Goal: Check status: Check status

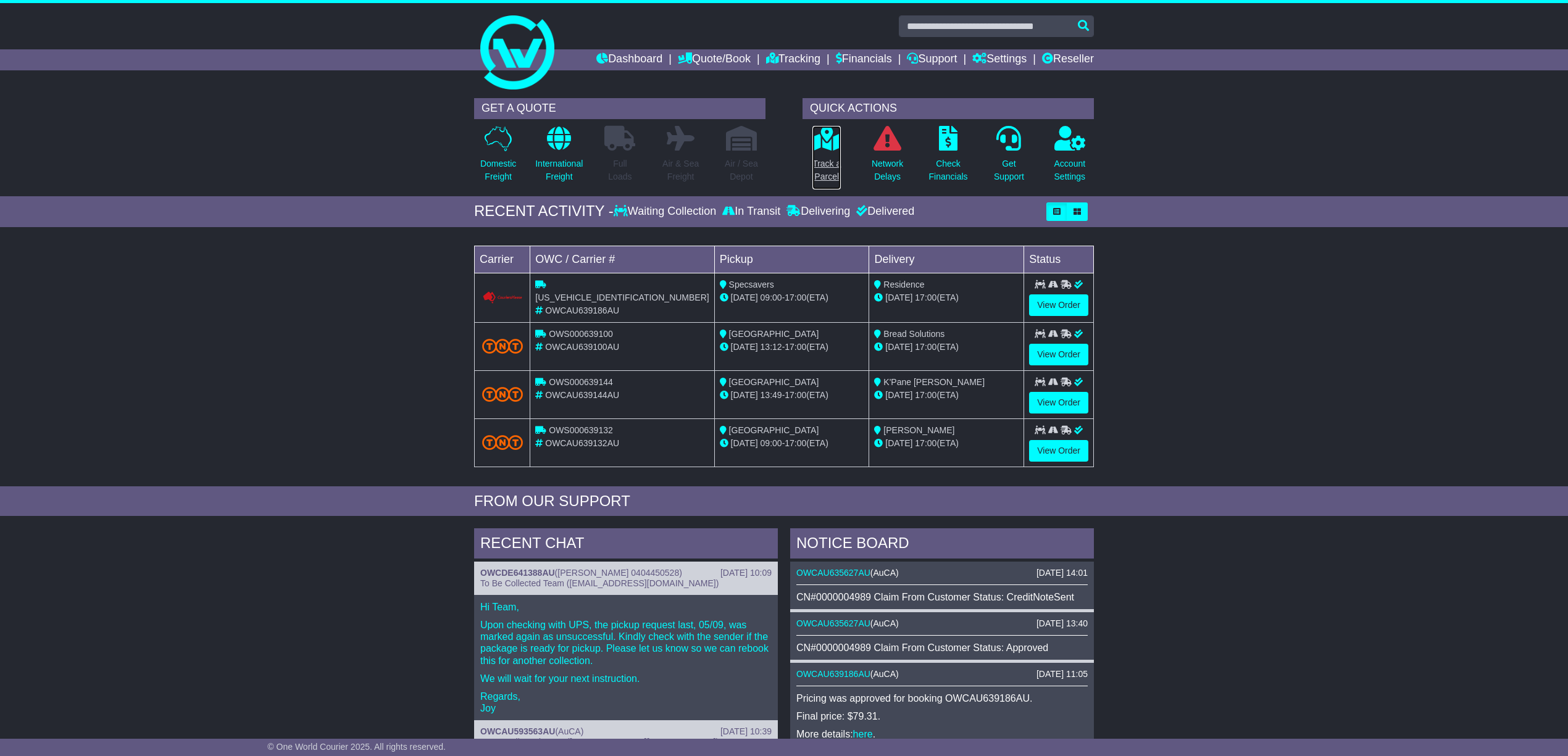
click at [817, 158] on p "Track a Parcel" at bounding box center [826, 171] width 28 height 26
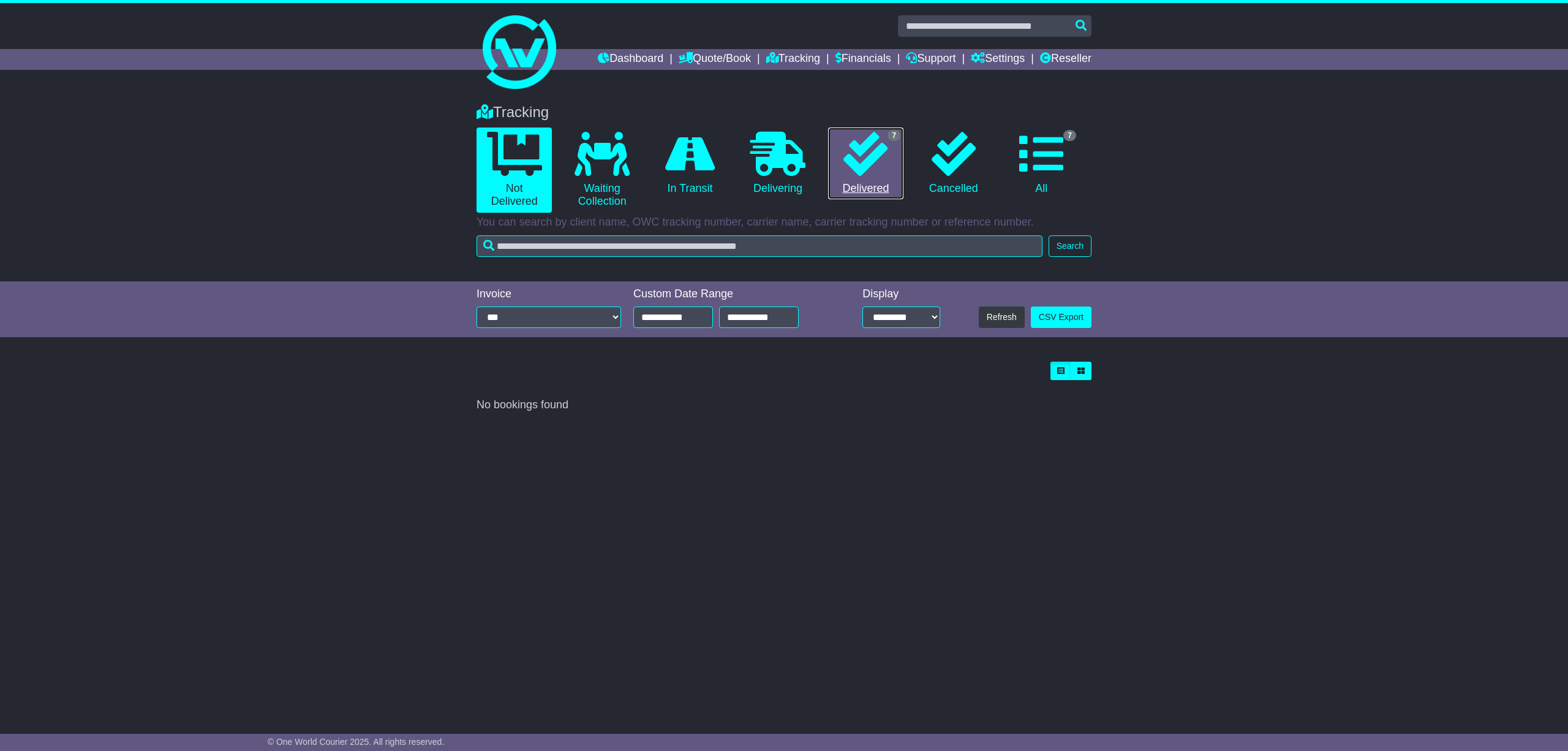
click at [861, 179] on link "7 Delivered" at bounding box center [866, 163] width 75 height 72
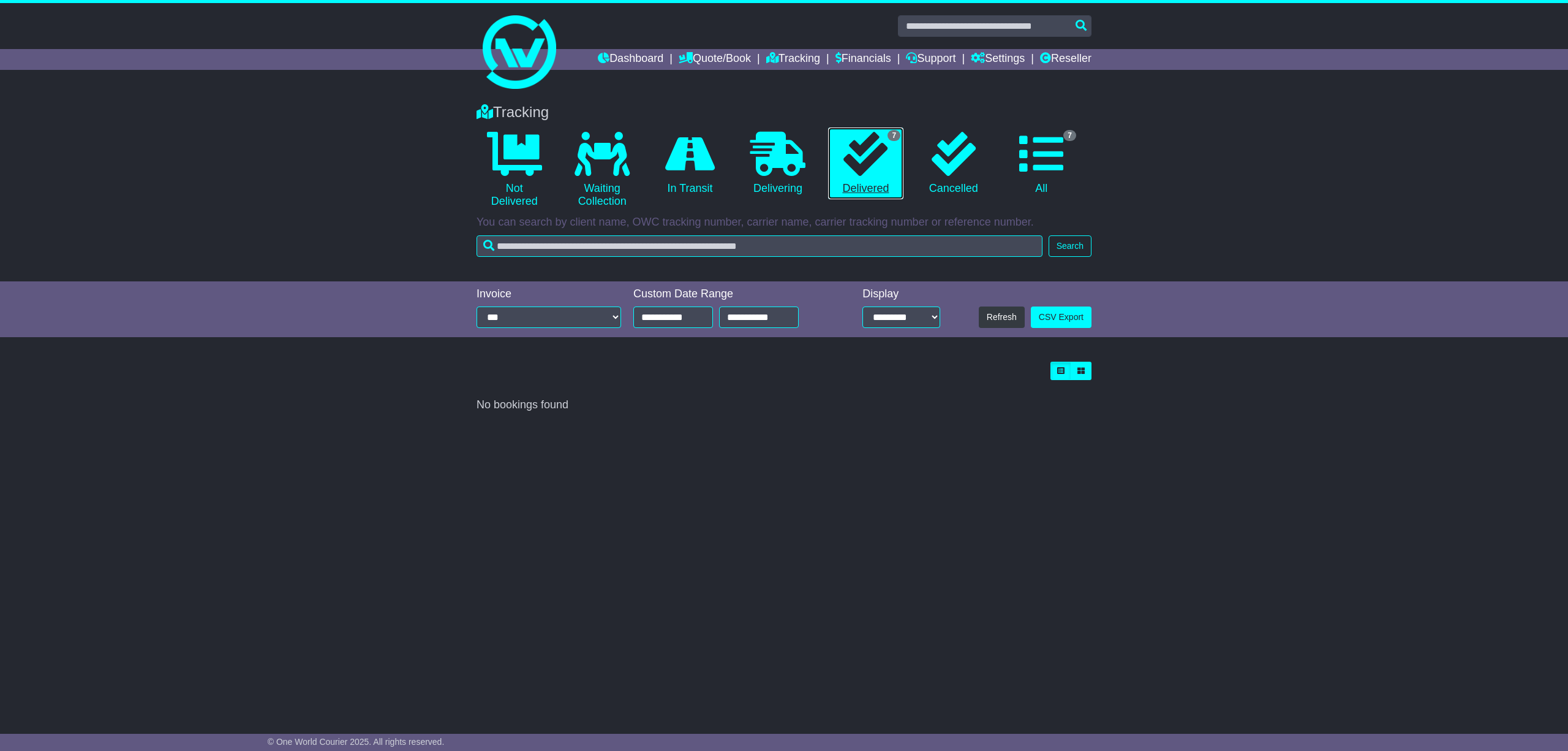
click at [867, 185] on link "7 Delivered" at bounding box center [866, 163] width 75 height 72
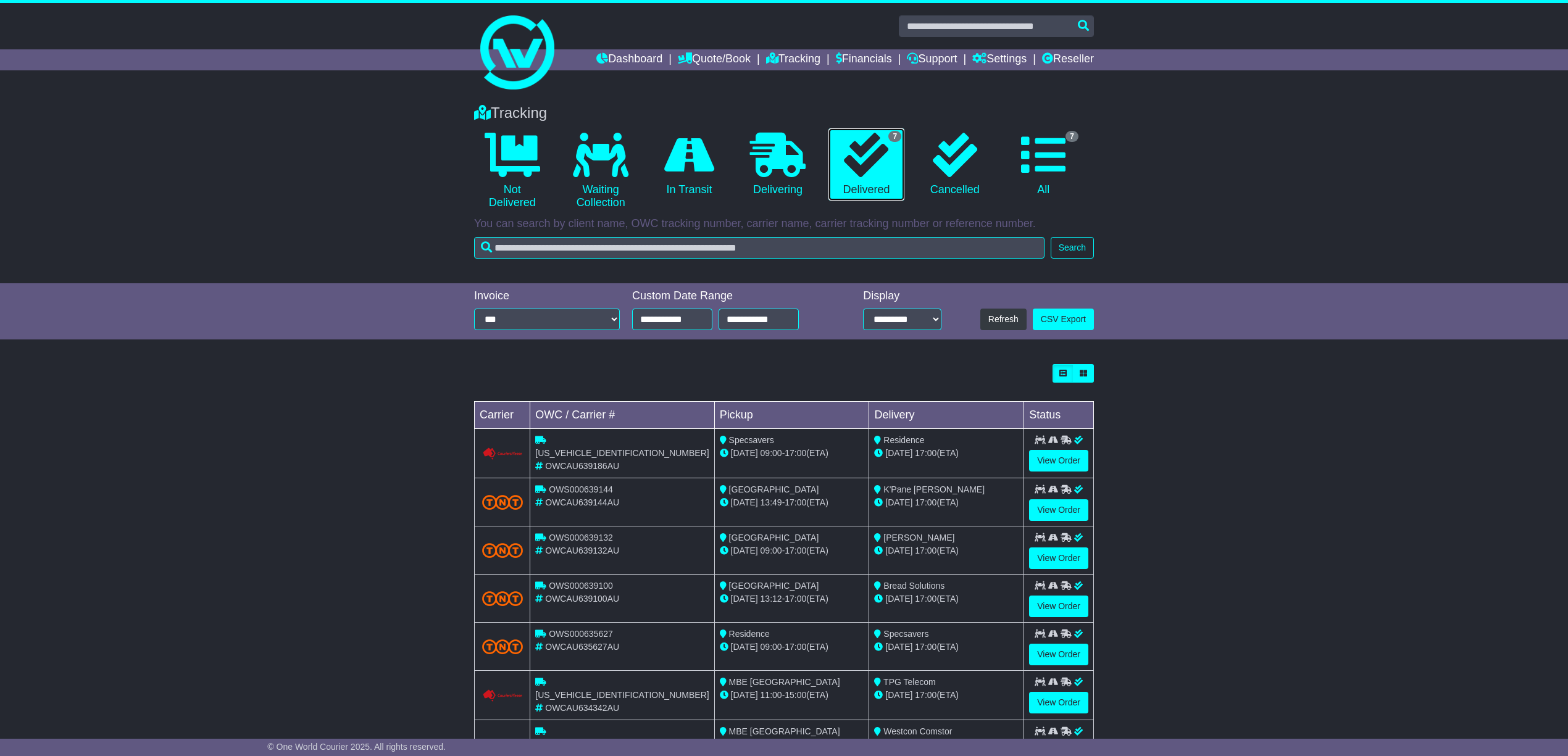
scroll to position [58, 0]
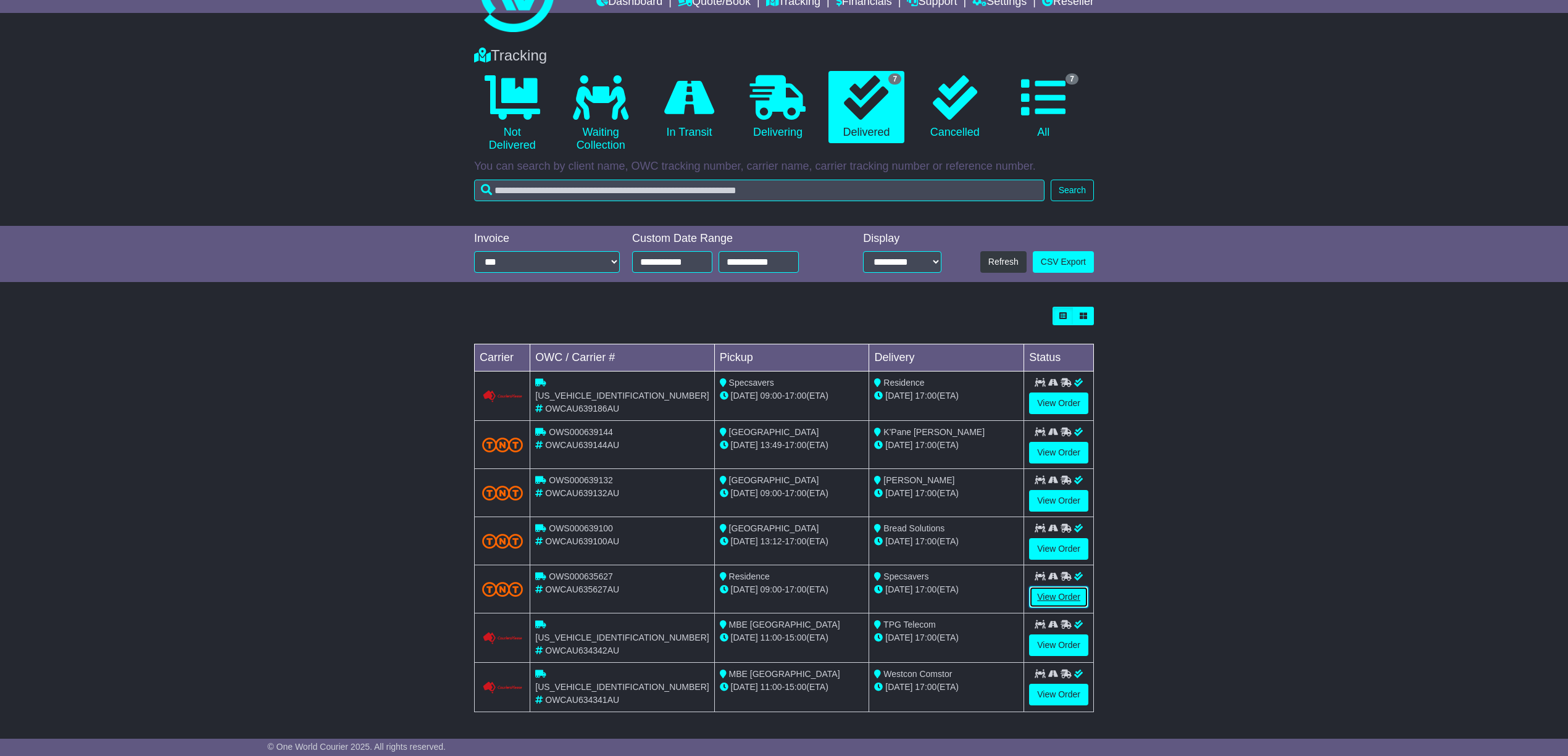
click at [1058, 595] on link "View Order" at bounding box center [1058, 596] width 59 height 21
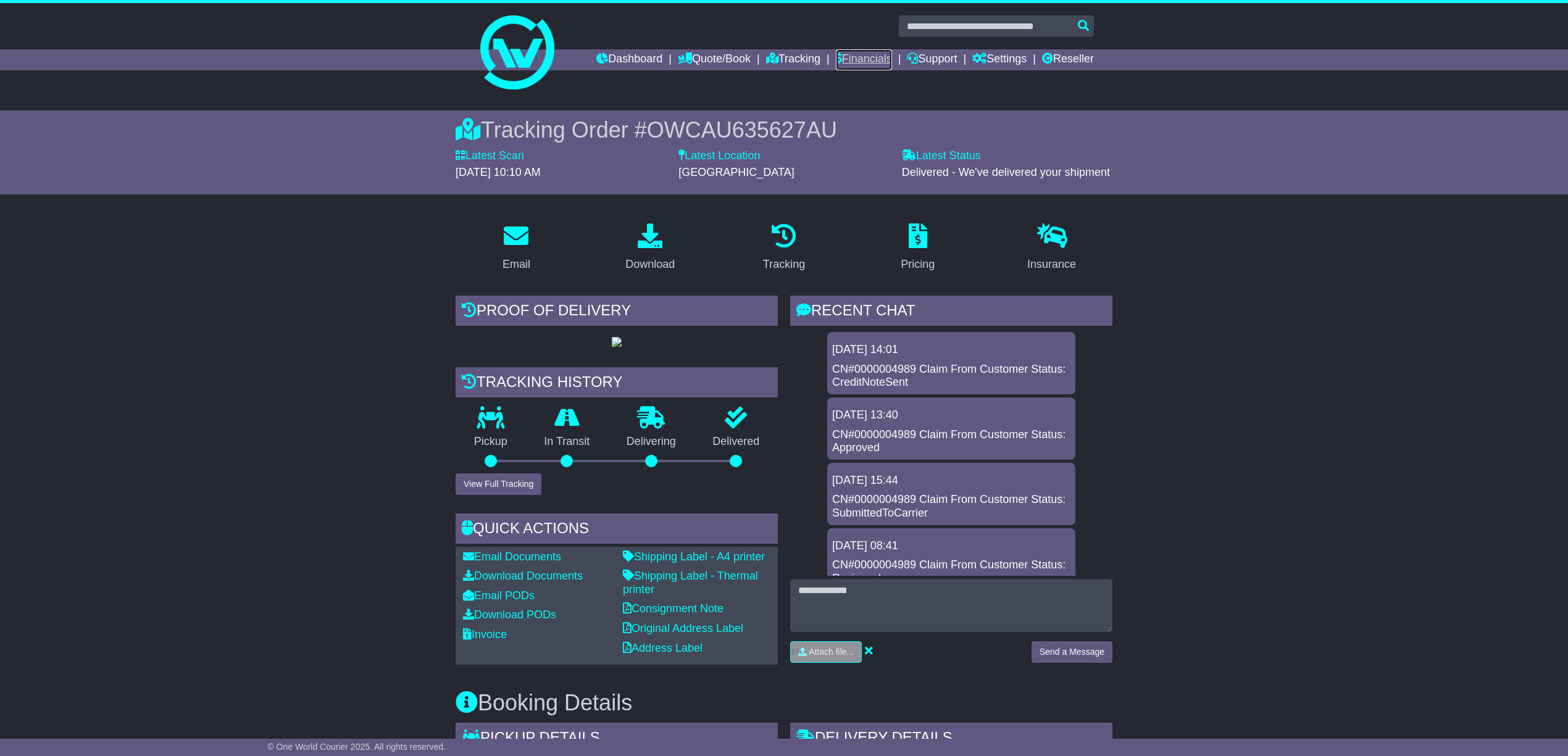
click at [850, 52] on link "Financials" at bounding box center [864, 60] width 56 height 21
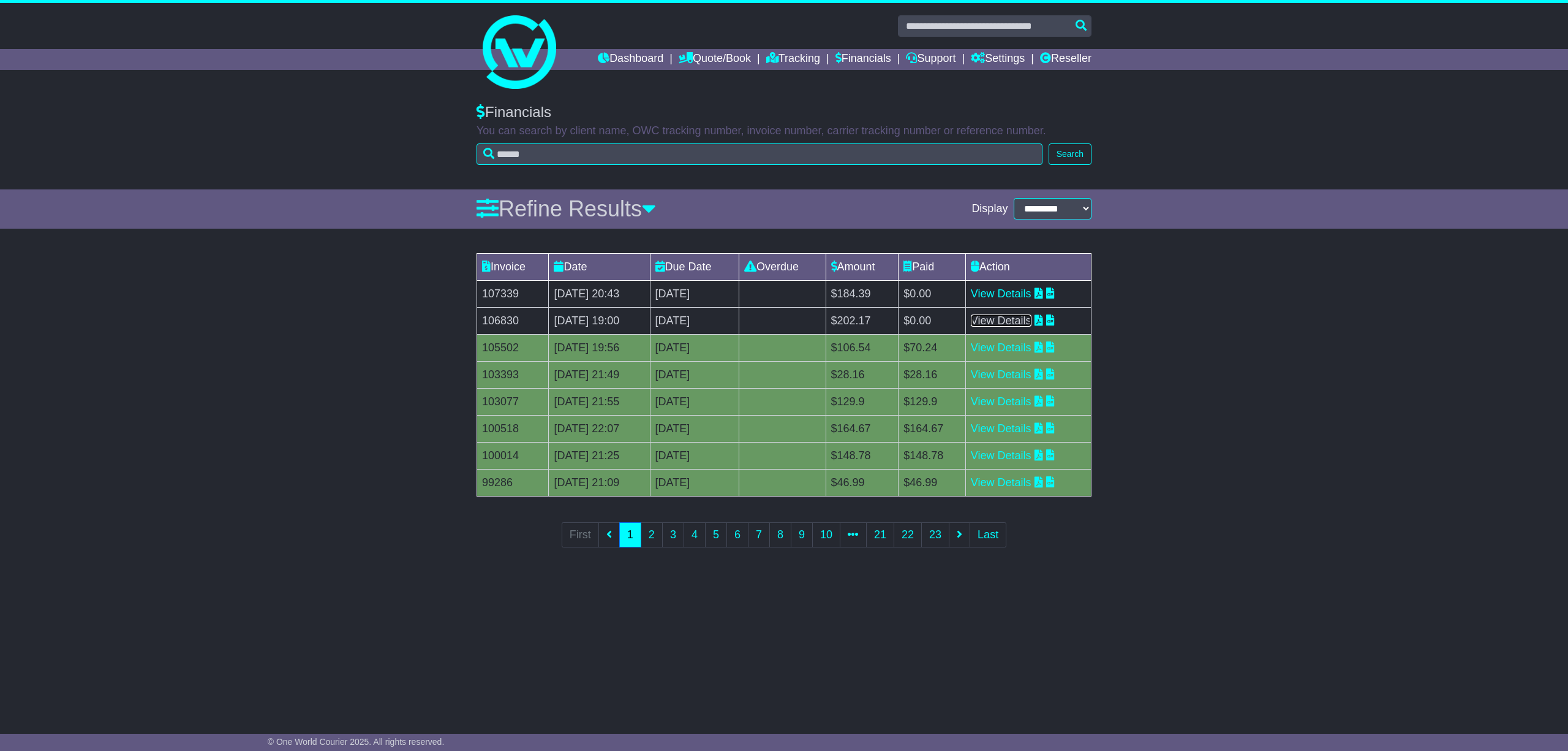
click at [1018, 319] on link "View Details" at bounding box center [1001, 320] width 60 height 12
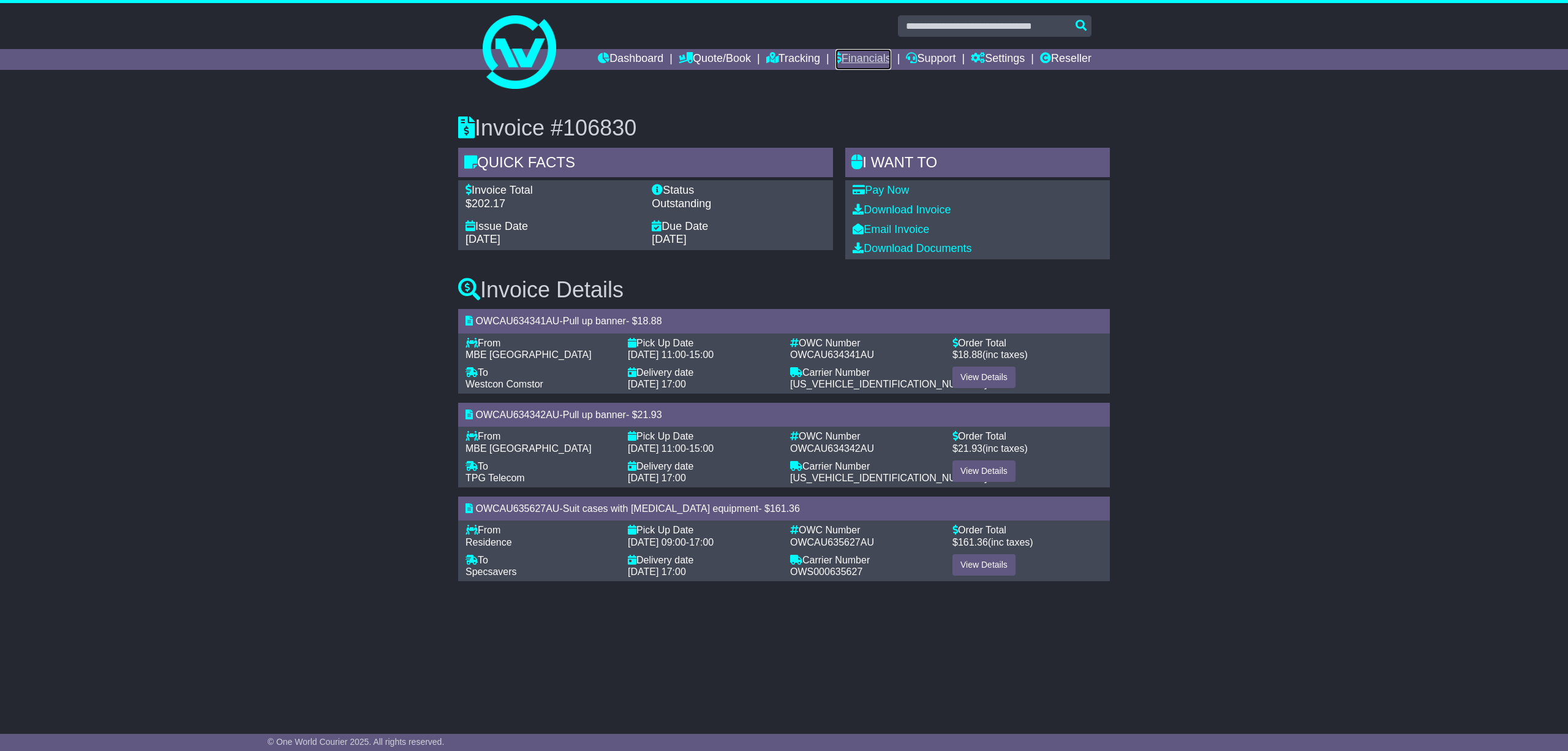
click at [845, 57] on link "Financials" at bounding box center [864, 59] width 56 height 20
